Goal: Task Accomplishment & Management: Manage account settings

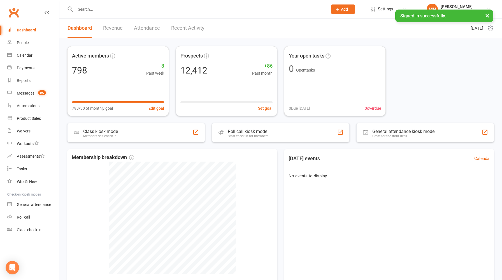
click at [112, 27] on link "Revenue" at bounding box center [113, 27] width 20 height 19
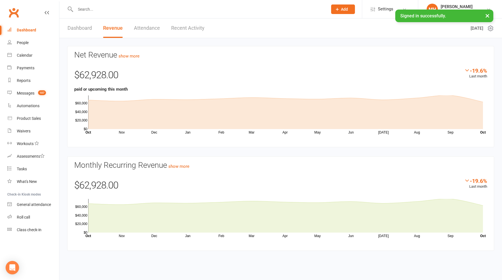
click at [111, 11] on input "text" at bounding box center [199, 9] width 250 height 8
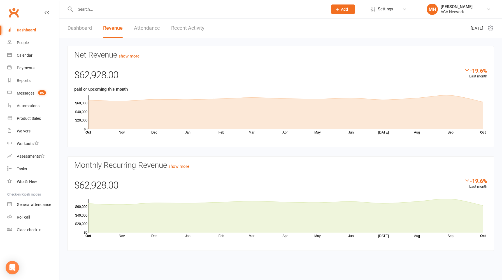
paste input "[EMAIL_ADDRESS][DOMAIN_NAME]"
type input "[EMAIL_ADDRESS][DOMAIN_NAME]"
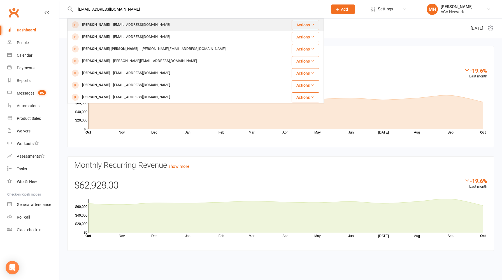
click at [127, 25] on div "[EMAIL_ADDRESS][DOMAIN_NAME]" at bounding box center [141, 25] width 60 height 8
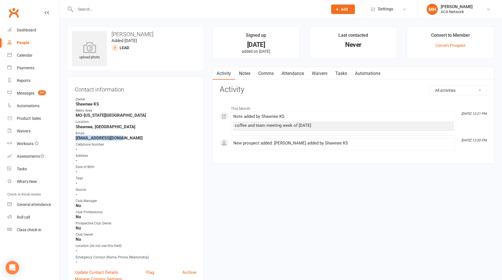
drag, startPoint x: 119, startPoint y: 138, endPoint x: 75, endPoint y: 140, distance: 44.6
click at [75, 140] on li "Email [EMAIL_ADDRESS][DOMAIN_NAME]" at bounding box center [136, 136] width 122 height 10
copy strong "[EMAIL_ADDRESS][DOMAIN_NAME]"
click at [127, 10] on input "text" at bounding box center [199, 9] width 250 height 8
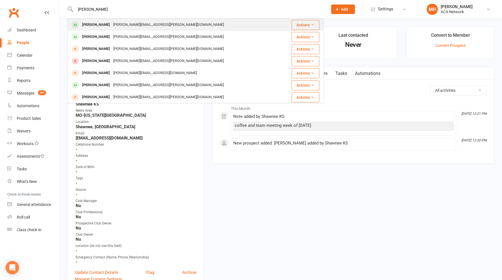
type input "[PERSON_NAME]"
click at [117, 25] on div "[PERSON_NAME][EMAIL_ADDRESS][PERSON_NAME][DOMAIN_NAME]" at bounding box center [168, 25] width 114 height 8
click at [0, 0] on div "Loading" at bounding box center [0, 0] width 0 height 0
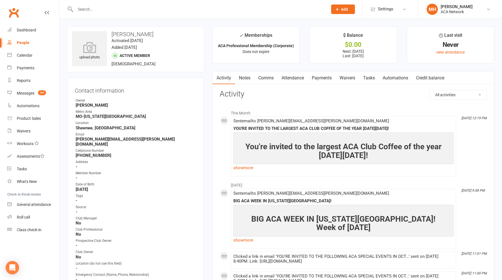
click at [316, 78] on link "Payments" at bounding box center [322, 77] width 28 height 13
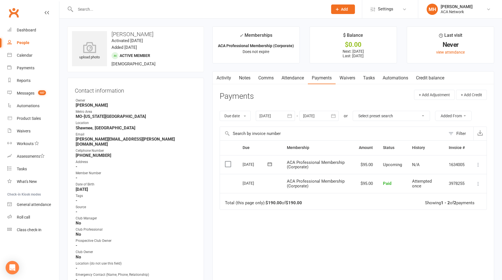
click at [243, 79] on link "Notes" at bounding box center [244, 77] width 19 height 13
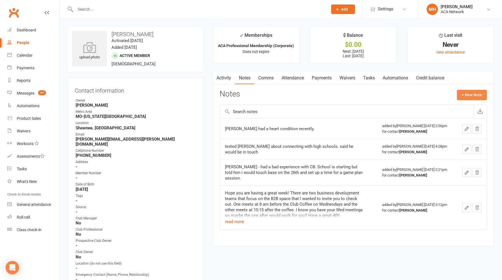
click at [467, 94] on button "+ New Note" at bounding box center [472, 95] width 30 height 10
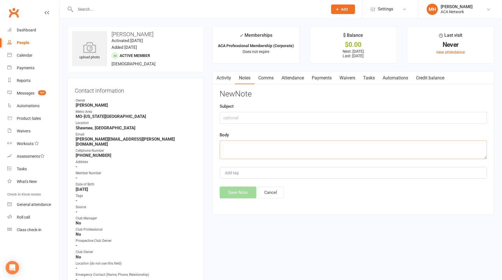
click at [280, 149] on textarea at bounding box center [353, 149] width 267 height 18
type textarea "cancel membership"
click at [236, 194] on button "Save Note" at bounding box center [238, 192] width 37 height 12
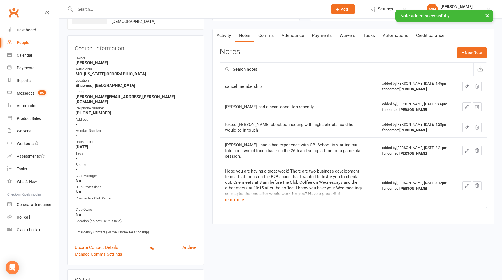
scroll to position [205, 0]
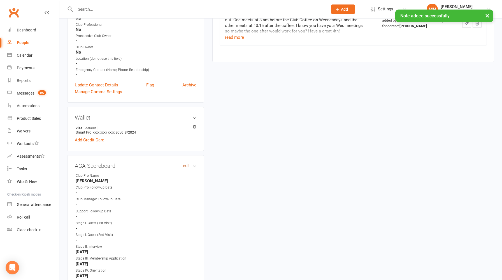
click at [186, 163] on link "edit" at bounding box center [186, 165] width 7 height 5
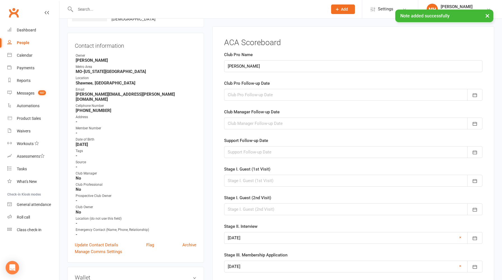
scroll to position [43, 0]
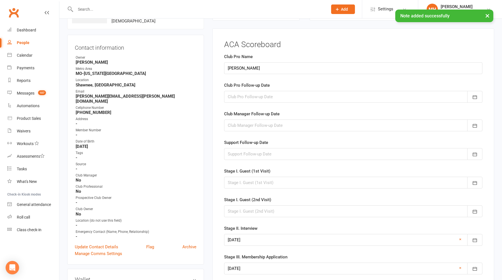
click at [256, 99] on div at bounding box center [353, 97] width 258 height 12
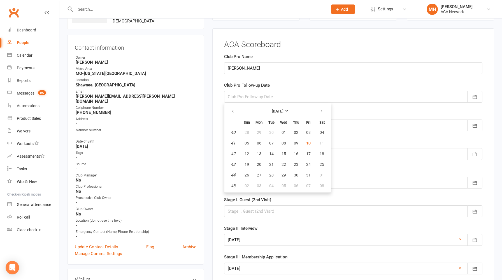
click at [217, 126] on div "ACA Scoreboard Club Pro Name [PERSON_NAME] Club Pro Follow-up Date [DATE] Sun M…" at bounding box center [353, 227] width 282 height 398
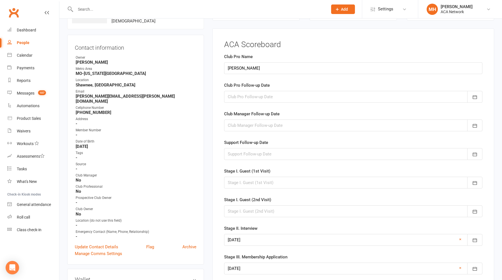
click at [256, 152] on div at bounding box center [353, 154] width 258 height 12
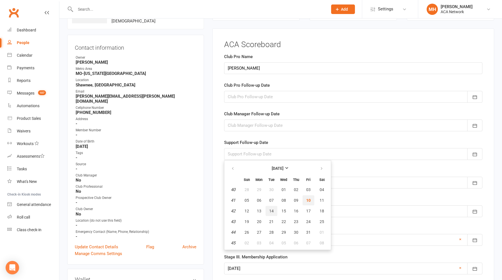
drag, startPoint x: 309, startPoint y: 199, endPoint x: 265, endPoint y: 206, distance: 44.5
click at [265, 206] on tbody "40 28 29 30 01 02 03 04 41 05 06 07 08 09 10 11 42 12 13 14 15 16 17 18 43 19 2…" at bounding box center [277, 215] width 103 height 63
click at [259, 210] on span "13" at bounding box center [259, 210] width 4 height 4
type input "[DATE]"
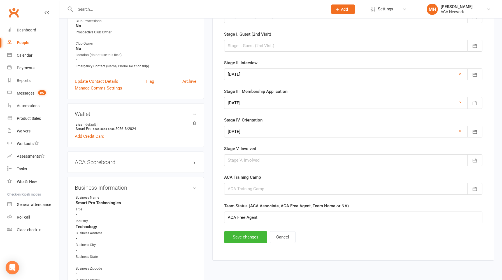
scroll to position [252, 0]
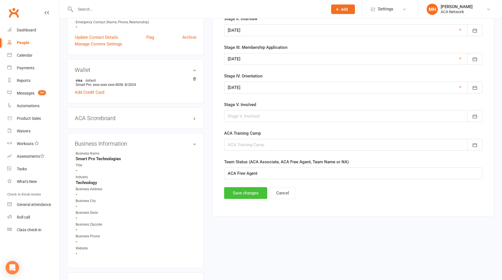
click at [243, 196] on button "Save changes" at bounding box center [245, 193] width 43 height 12
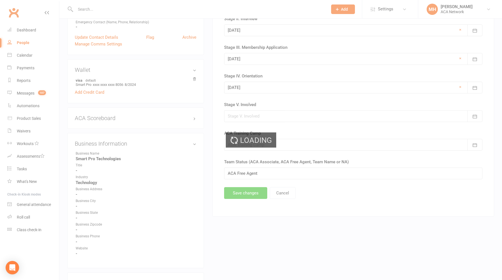
scroll to position [0, 0]
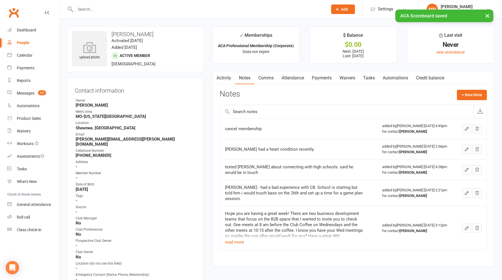
click at [105, 10] on div "× ACA Scoreboard saved" at bounding box center [247, 10] width 495 height 0
click at [99, 9] on input "text" at bounding box center [199, 9] width 250 height 8
type input "b"
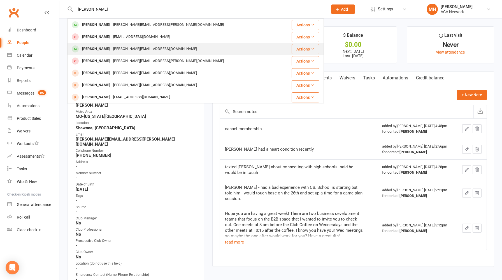
type input "[PERSON_NAME]"
click at [102, 46] on div "[PERSON_NAME]" at bounding box center [95, 49] width 31 height 8
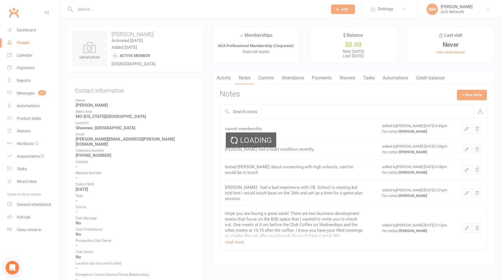
click at [102, 46] on div "Loading" at bounding box center [251, 140] width 502 height 280
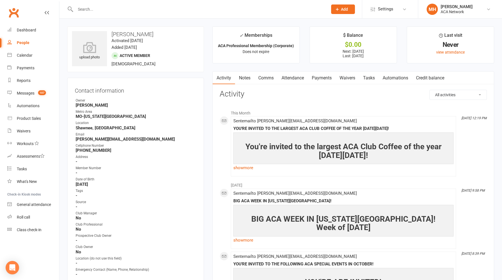
click at [245, 80] on link "Notes" at bounding box center [244, 77] width 19 height 13
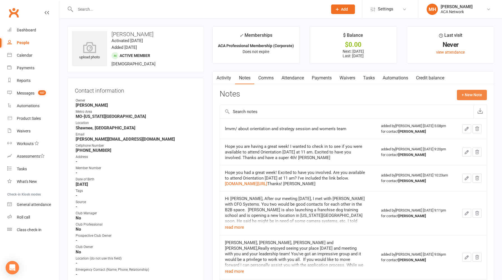
click at [467, 94] on button "+ New Note" at bounding box center [472, 95] width 30 height 10
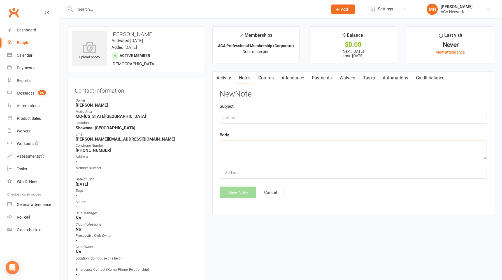
click at [266, 146] on textarea at bounding box center [353, 149] width 267 height 18
type textarea "cancel membership"
click at [240, 190] on button "Save Note" at bounding box center [238, 192] width 37 height 12
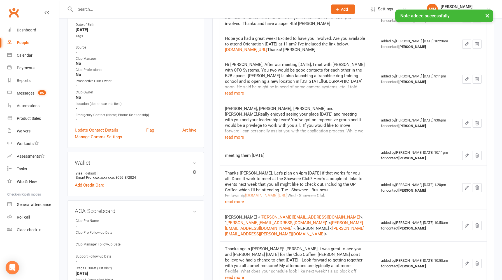
scroll to position [160, 0]
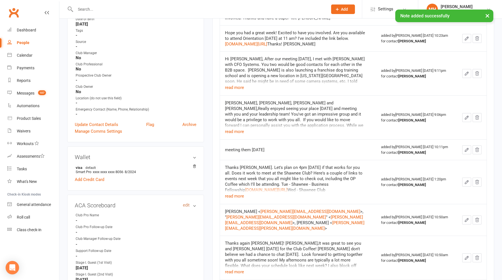
click at [188, 204] on link "edit" at bounding box center [186, 205] width 7 height 5
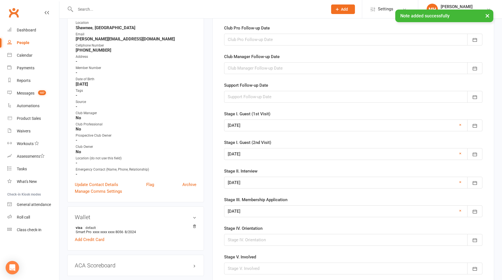
scroll to position [119, 0]
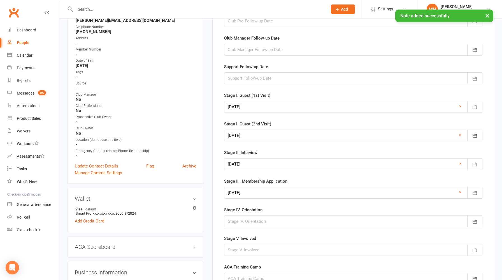
click at [253, 78] on div at bounding box center [353, 78] width 258 height 12
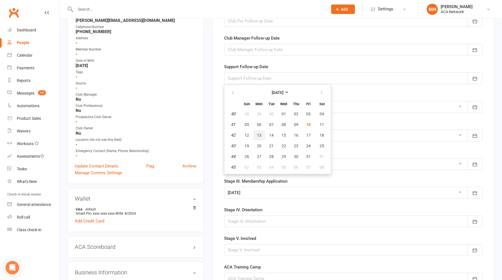
click at [259, 135] on span "13" at bounding box center [259, 135] width 4 height 4
type input "[DATE]"
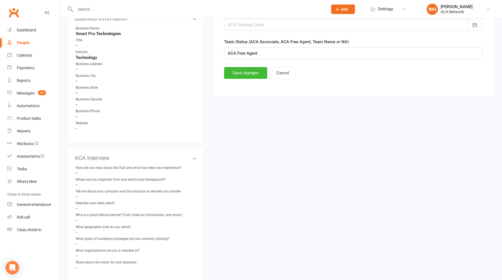
scroll to position [380, 0]
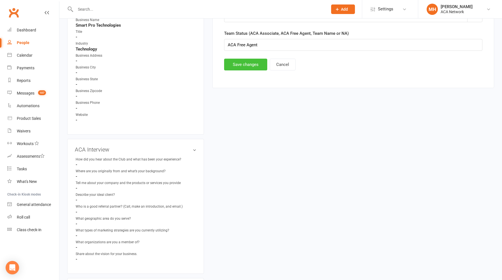
click at [243, 67] on button "Save changes" at bounding box center [245, 65] width 43 height 12
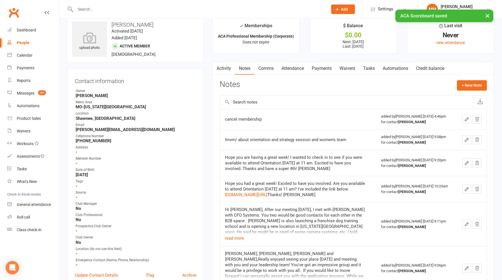
scroll to position [0, 0]
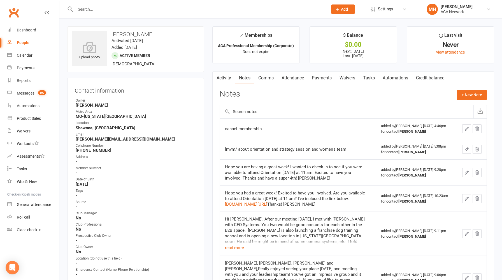
click at [164, 11] on input "text" at bounding box center [199, 9] width 250 height 8
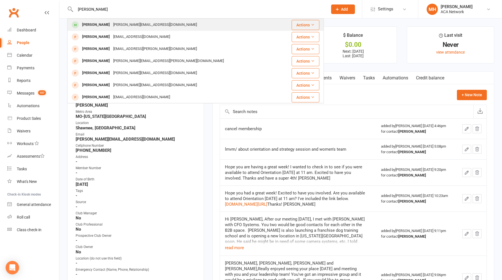
type input "[PERSON_NAME]"
click at [140, 27] on div "[PERSON_NAME][EMAIL_ADDRESS][DOMAIN_NAME]" at bounding box center [154, 25] width 87 height 8
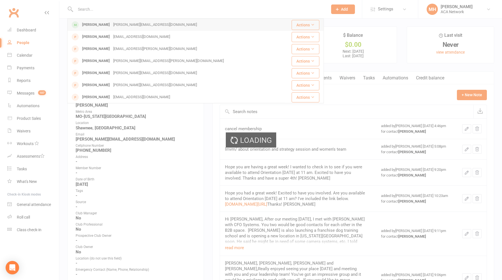
click at [140, 27] on div "Loading" at bounding box center [251, 140] width 502 height 280
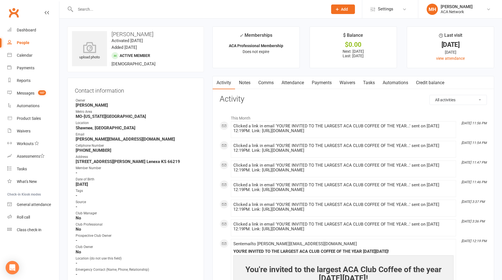
click at [246, 82] on link "Notes" at bounding box center [244, 82] width 19 height 13
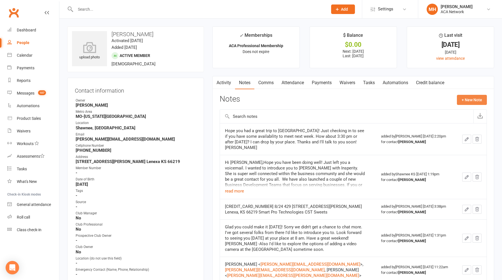
click at [462, 101] on button "+ New Note" at bounding box center [472, 100] width 30 height 10
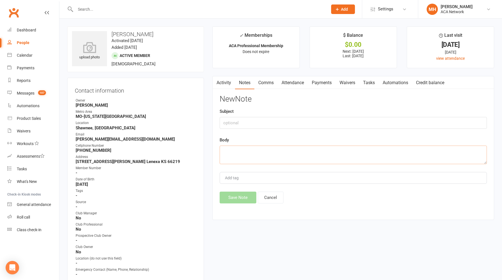
click at [255, 153] on textarea at bounding box center [353, 154] width 267 height 18
paste textarea "Thanks [PERSON_NAME]. I understand as [PERSON_NAME] and [PERSON_NAME] have not …"
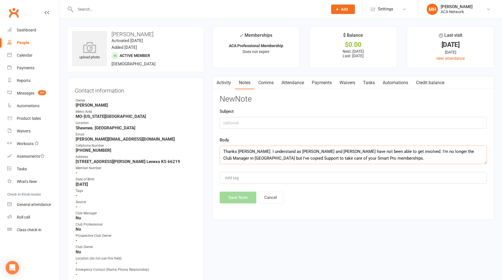
scroll to position [50, 0]
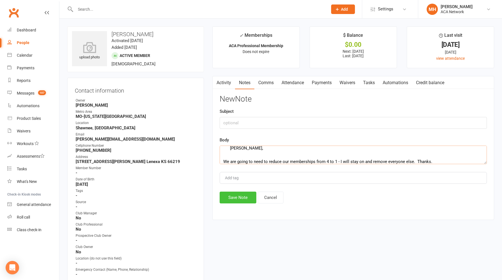
type textarea "Thanks [PERSON_NAME]. I understand as [PERSON_NAME] and [PERSON_NAME] have not …"
click at [236, 195] on button "Save Note" at bounding box center [238, 197] width 37 height 12
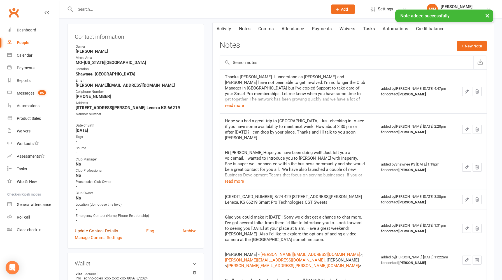
click at [101, 228] on link "Update Contact Details" at bounding box center [96, 230] width 43 height 7
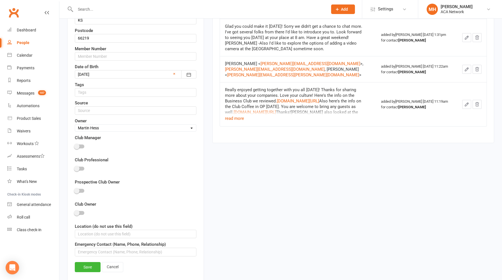
scroll to position [252, 0]
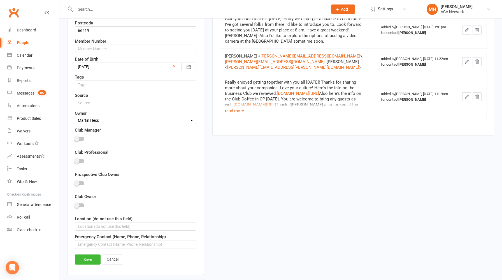
click at [114, 120] on select "Select Owner [PERSON_NAME] [PERSON_NAME] ACA Accounting ACA Global ACA Marketin…" at bounding box center [135, 120] width 121 height 6
select select "19"
click at [75, 117] on select "Select Owner [PERSON_NAME] [PERSON_NAME] ACA Accounting ACA Global ACA Marketin…" at bounding box center [135, 120] width 121 height 6
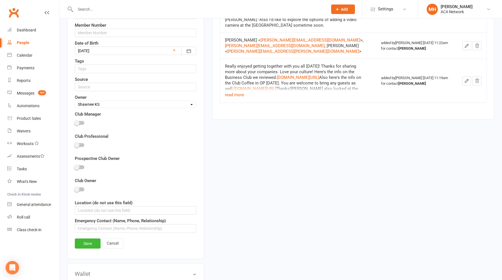
scroll to position [290, 0]
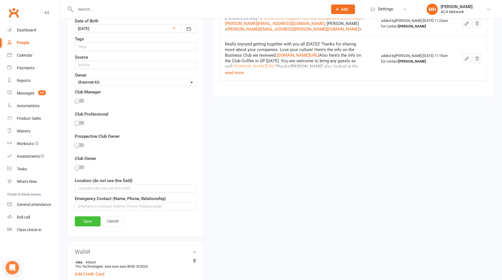
click at [85, 222] on link "Save" at bounding box center [88, 221] width 26 height 10
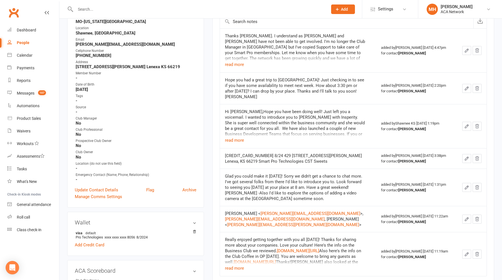
scroll to position [0, 0]
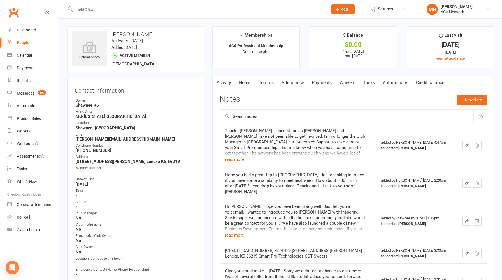
click at [126, 10] on input "text" at bounding box center [199, 9] width 250 height 8
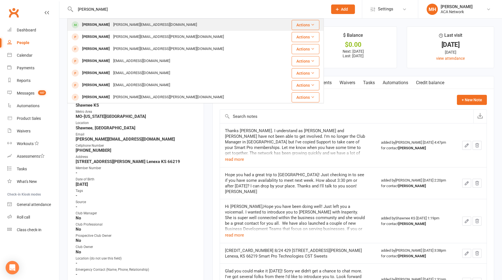
type input "[PERSON_NAME]"
click at [120, 27] on div "[PERSON_NAME][EMAIL_ADDRESS][DOMAIN_NAME]" at bounding box center [154, 25] width 87 height 8
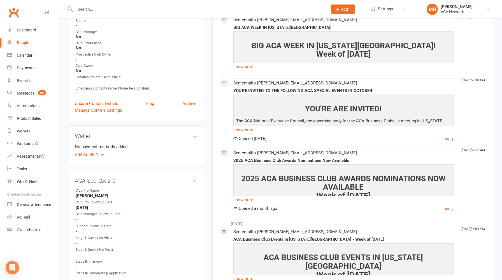
scroll to position [184, 0]
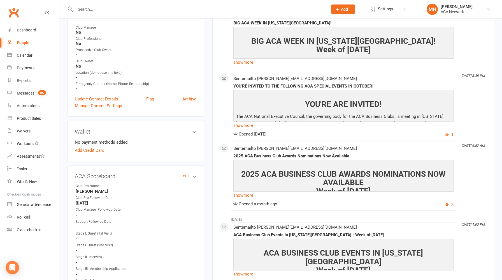
click at [188, 176] on link "edit" at bounding box center [186, 175] width 7 height 5
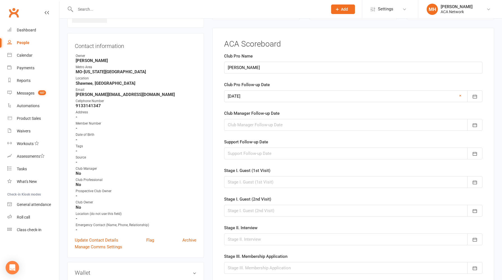
scroll to position [43, 0]
click at [268, 98] on div at bounding box center [353, 97] width 258 height 12
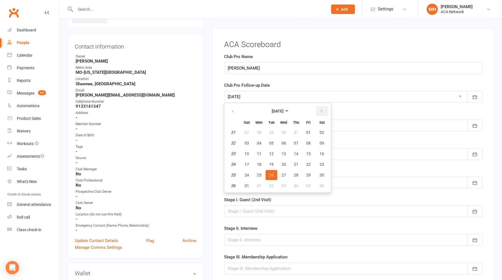
click at [322, 112] on icon "button" at bounding box center [322, 111] width 4 height 4
click at [219, 110] on div "ACA Scoreboard Club Pro Name [PERSON_NAME] Club Pro Follow-up Date [DATE] [DATE…" at bounding box center [353, 227] width 282 height 398
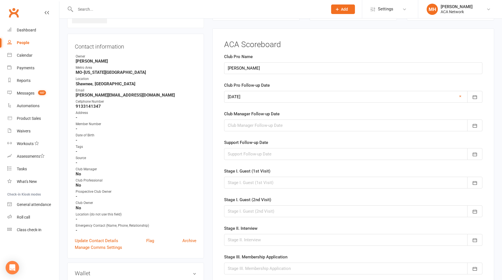
click at [274, 98] on div at bounding box center [353, 97] width 258 height 12
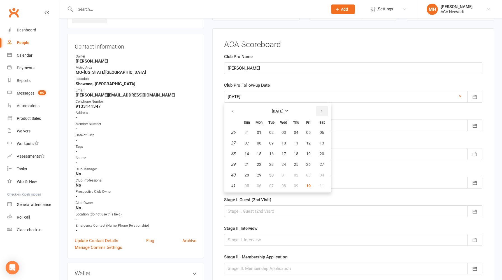
click at [322, 111] on icon "button" at bounding box center [322, 111] width 4 height 4
click at [308, 154] on span "17" at bounding box center [308, 153] width 4 height 4
type input "[DATE]"
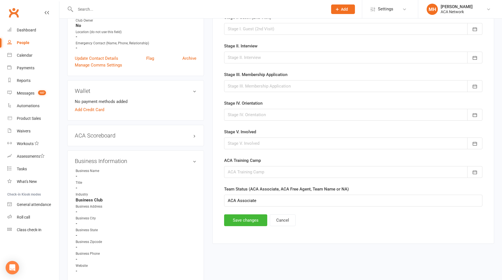
scroll to position [227, 0]
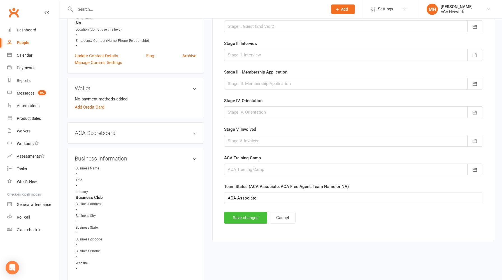
click at [243, 215] on button "Save changes" at bounding box center [245, 218] width 43 height 12
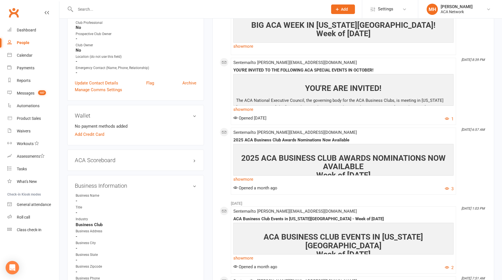
scroll to position [205, 0]
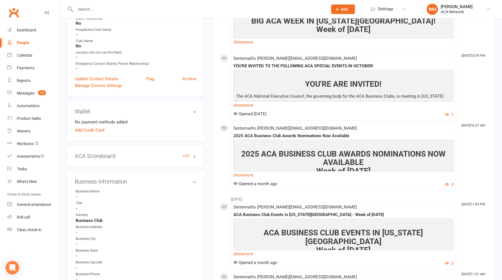
click at [140, 154] on h3 "ACA Scoreboard edit" at bounding box center [136, 156] width 122 height 6
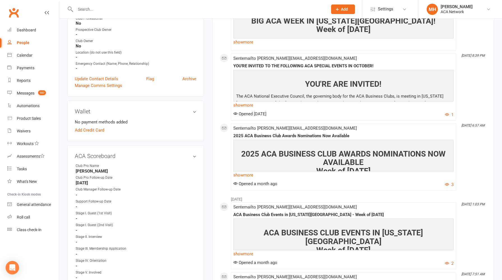
scroll to position [0, 0]
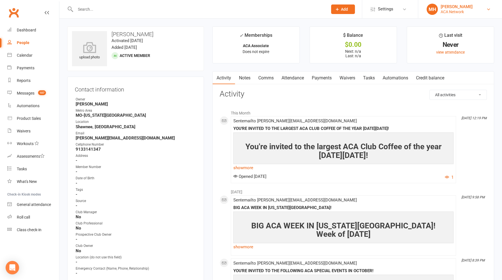
click at [447, 10] on div "ACA Network" at bounding box center [457, 11] width 32 height 5
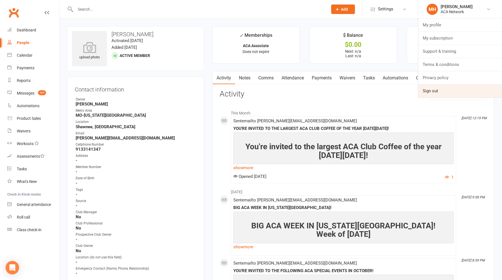
click at [431, 91] on link "Sign out" at bounding box center [460, 90] width 84 height 13
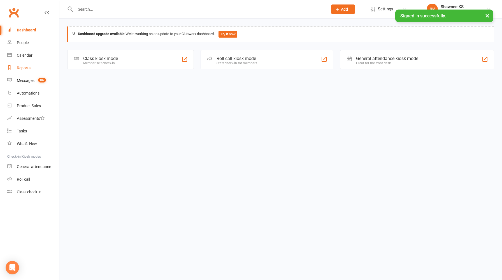
click at [27, 68] on div "Reports" at bounding box center [24, 68] width 14 height 4
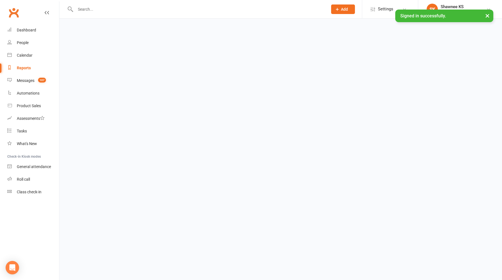
select select "100"
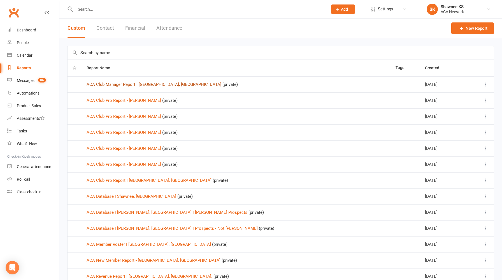
click at [137, 84] on link "ACA Club Manager Report | Shawnee, KS" at bounding box center [154, 84] width 135 height 5
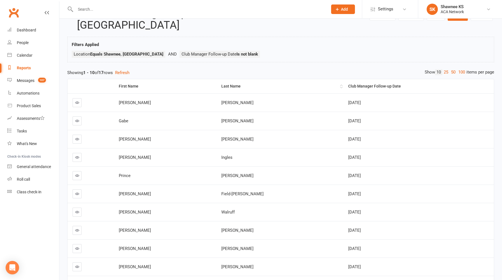
scroll to position [10, 0]
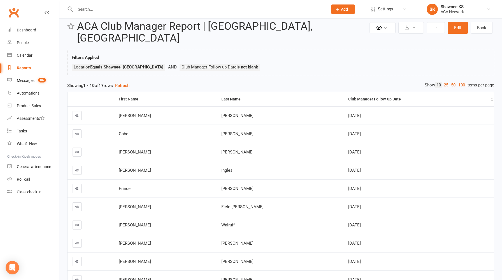
click at [348, 97] on div "Club Manager Follow-up Date" at bounding box center [418, 99] width 141 height 4
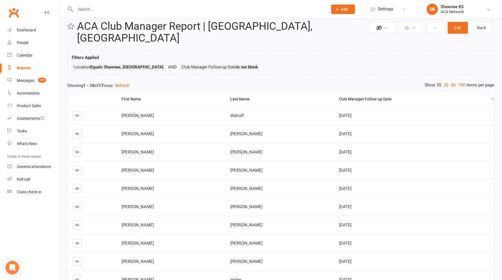
click at [339, 97] on div "Club Manager Follow-up Date" at bounding box center [414, 99] width 150 height 4
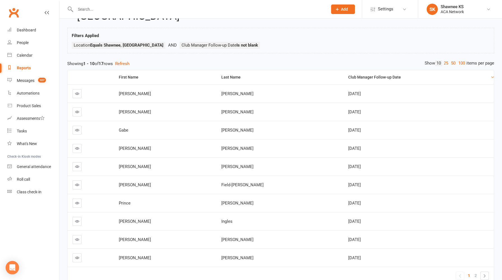
scroll to position [46, 0]
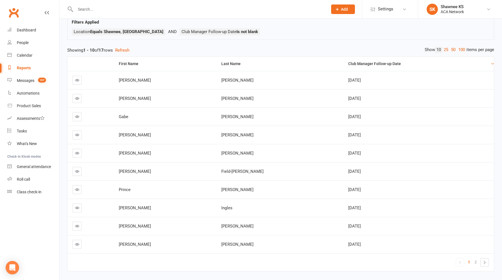
click at [75, 96] on icon at bounding box center [77, 98] width 4 height 4
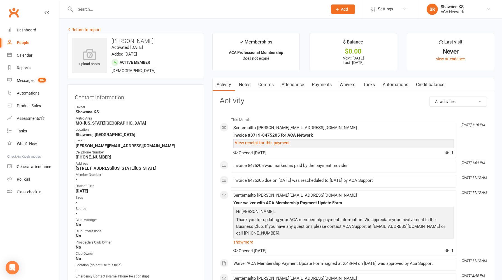
click at [319, 86] on link "Payments" at bounding box center [322, 84] width 28 height 13
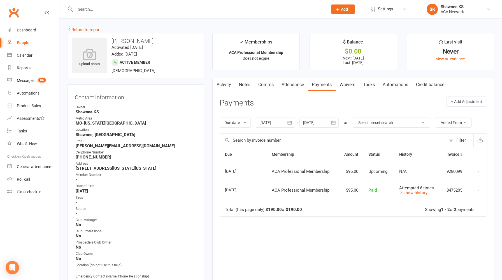
click at [247, 86] on link "Notes" at bounding box center [244, 84] width 19 height 13
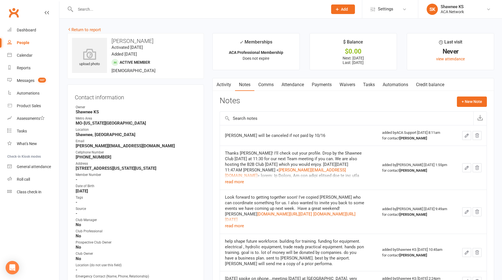
click at [326, 85] on link "Payments" at bounding box center [322, 84] width 28 height 13
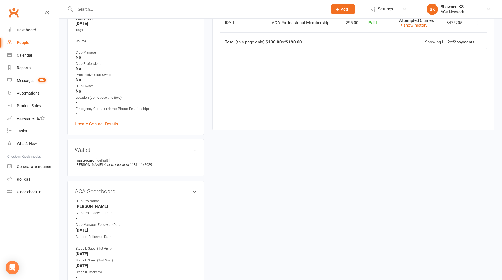
scroll to position [226, 0]
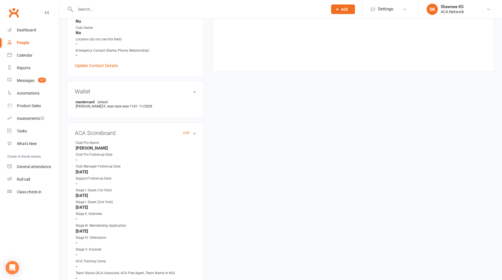
click at [187, 133] on h3 "ACA Scoreboard edit" at bounding box center [136, 133] width 122 height 6
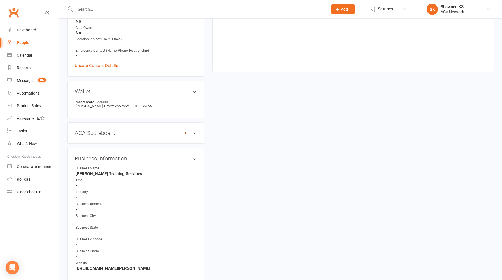
click at [187, 132] on link "edit" at bounding box center [186, 132] width 7 height 5
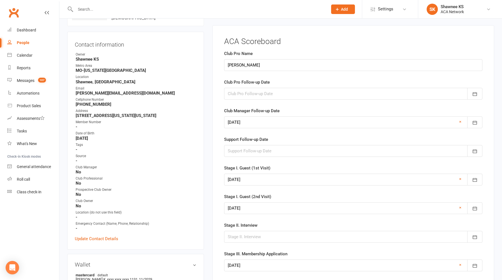
scroll to position [50, 0]
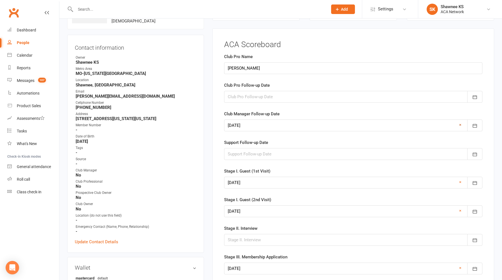
click at [461, 127] on link "×" at bounding box center [460, 124] width 2 height 7
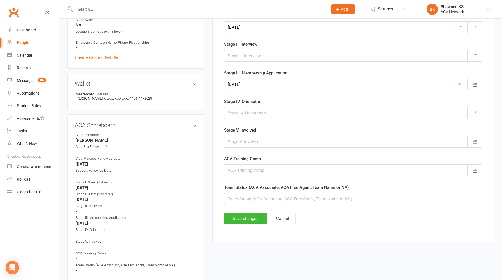
scroll to position [251, 0]
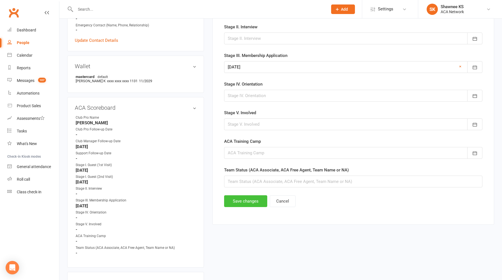
click at [245, 199] on button "Save changes" at bounding box center [245, 201] width 43 height 12
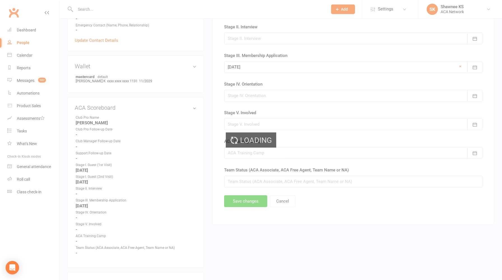
scroll to position [0, 0]
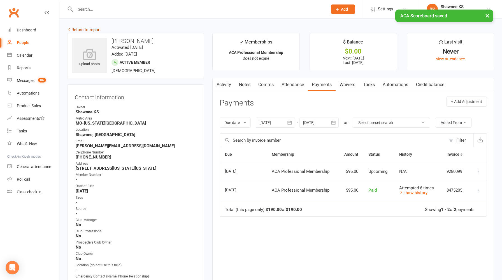
click at [90, 31] on link "Return to report" at bounding box center [84, 29] width 34 height 5
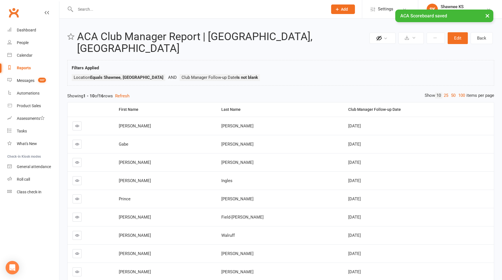
click at [76, 124] on icon at bounding box center [77, 126] width 4 height 4
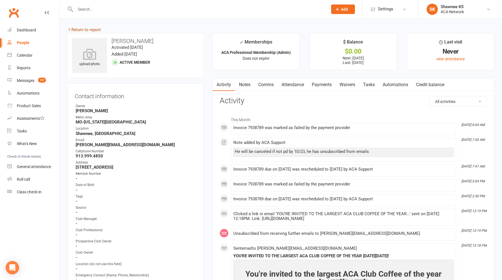
click at [82, 27] on link "Return to report" at bounding box center [84, 29] width 34 height 5
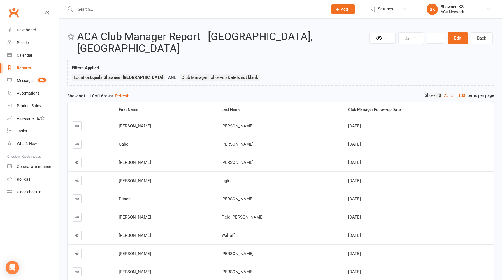
click at [78, 142] on icon at bounding box center [77, 144] width 4 height 4
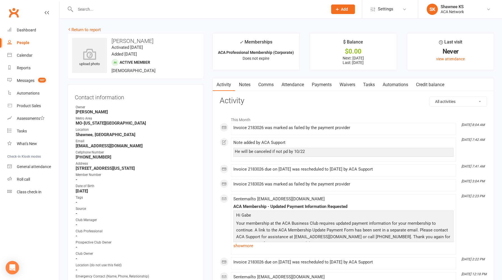
click at [323, 84] on link "Payments" at bounding box center [322, 84] width 28 height 13
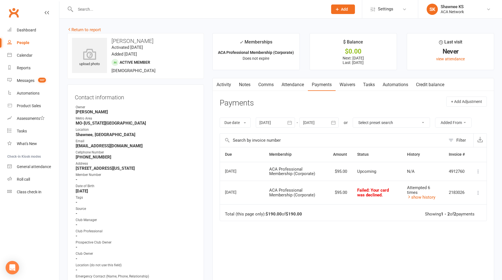
scroll to position [0, 0]
click at [245, 84] on link "Notes" at bounding box center [244, 84] width 19 height 13
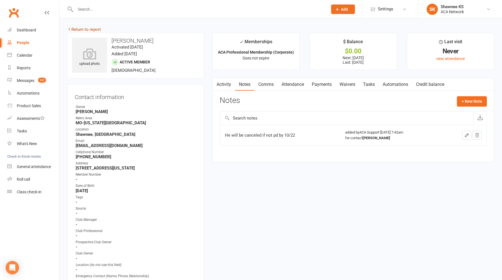
click at [90, 30] on link "Return to report" at bounding box center [84, 29] width 34 height 5
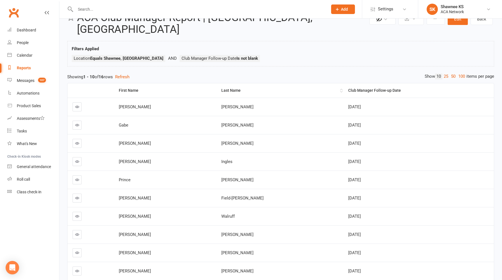
scroll to position [27, 0]
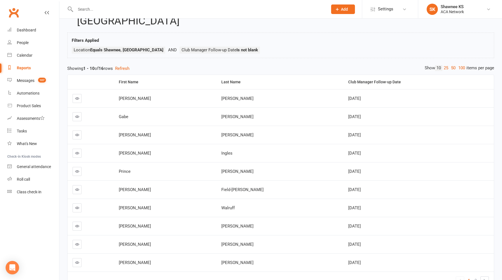
click at [76, 133] on icon at bounding box center [77, 135] width 4 height 4
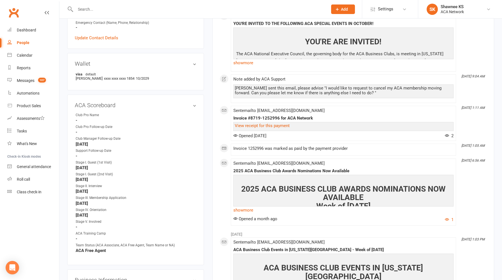
scroll to position [255, 0]
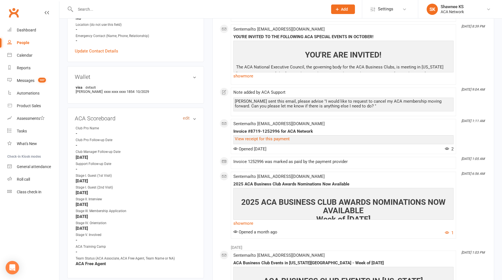
click at [187, 118] on link "edit" at bounding box center [186, 118] width 7 height 5
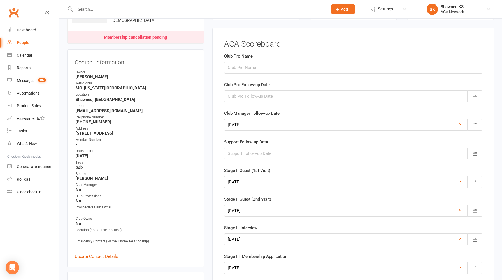
scroll to position [50, 0]
click at [460, 125] on link "×" at bounding box center [460, 124] width 2 height 7
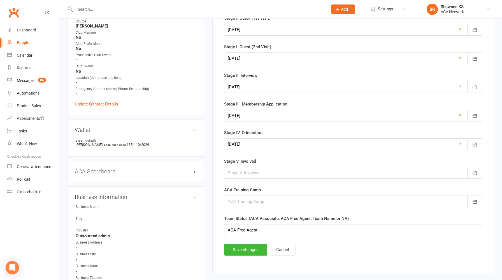
scroll to position [209, 0]
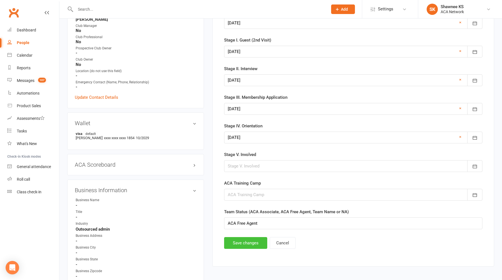
click at [246, 242] on button "Save changes" at bounding box center [245, 243] width 43 height 12
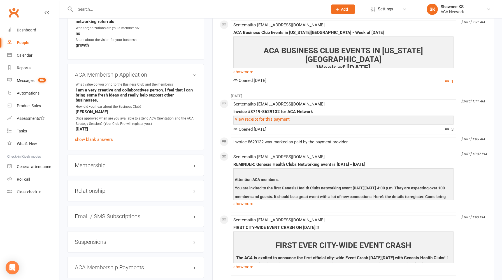
scroll to position [648, 0]
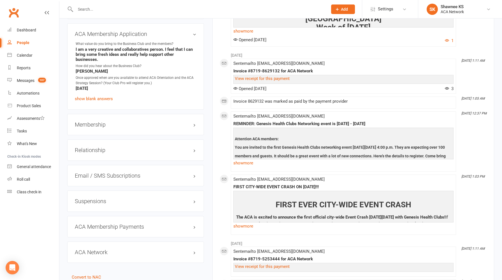
click at [157, 124] on div "Membership" at bounding box center [135, 124] width 137 height 21
click at [171, 121] on h3 "Membership" at bounding box center [136, 124] width 122 height 6
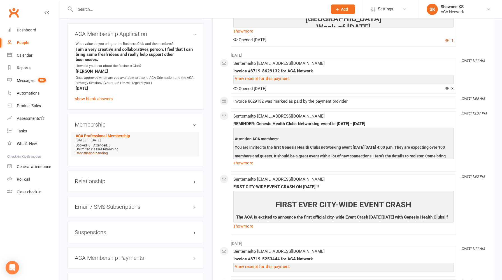
click at [97, 151] on span "Cancellation pending" at bounding box center [92, 153] width 32 height 4
